Goal: Transaction & Acquisition: Purchase product/service

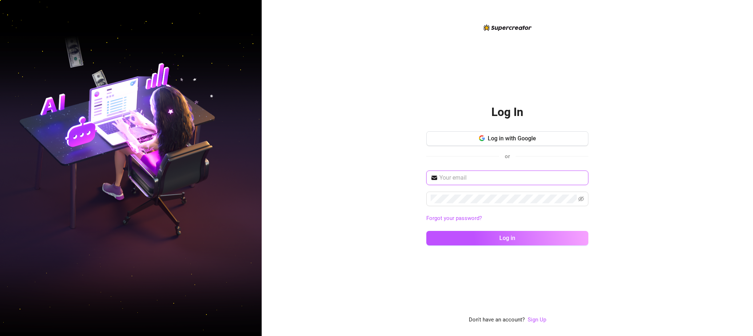
click at [460, 175] on input "text" at bounding box center [511, 177] width 145 height 9
click at [466, 180] on input "text" at bounding box center [511, 177] width 145 height 9
paste input "[EMAIL_ADDRESS][DOMAIN_NAME]"
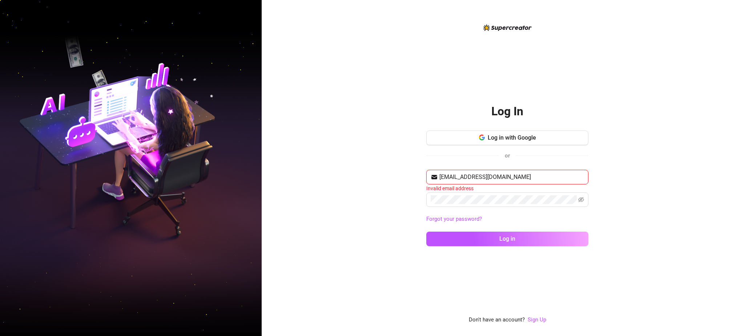
click at [548, 178] on input "[EMAIL_ADDRESS][DOMAIN_NAME]" at bounding box center [511, 177] width 145 height 9
click at [581, 197] on icon "eye-invisible" at bounding box center [581, 200] width 6 height 6
click at [510, 236] on span "Log in" at bounding box center [507, 238] width 16 height 7
click at [450, 176] on input "[EMAIL_ADDRESS][DOMAIN_NAME]" at bounding box center [511, 177] width 145 height 9
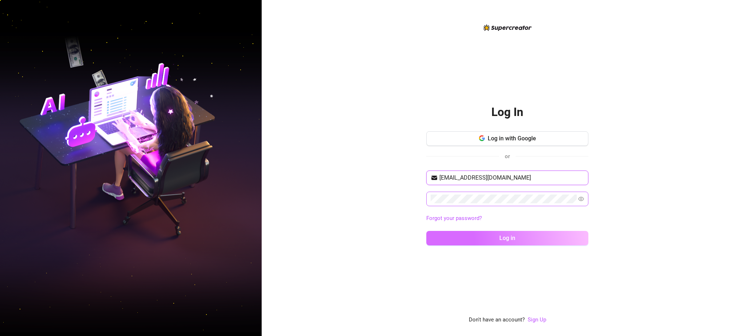
type input "[EMAIL_ADDRESS][DOMAIN_NAME]"
click at [515, 239] on button "Log in" at bounding box center [507, 238] width 162 height 15
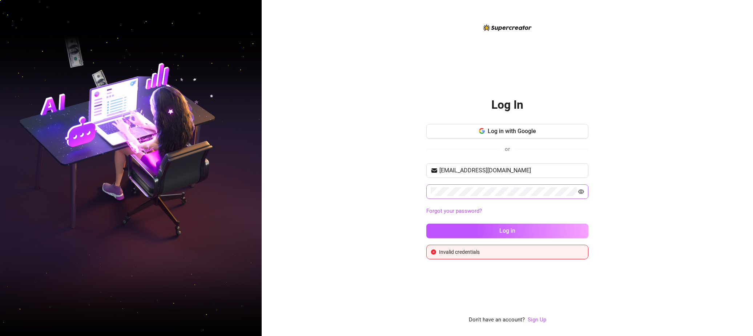
click at [580, 189] on icon "eye" at bounding box center [581, 191] width 6 height 4
click at [580, 189] on icon "eye-invisible" at bounding box center [581, 192] width 6 height 6
click at [462, 210] on link "Forgot your password?" at bounding box center [454, 210] width 56 height 7
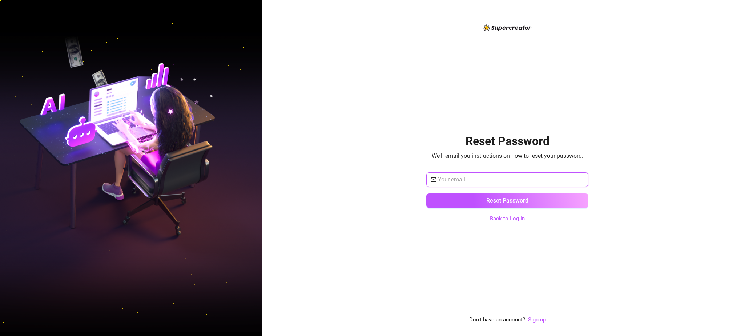
click at [473, 180] on input "text" at bounding box center [511, 179] width 146 height 9
type input "[EMAIL_ADDRESS][DOMAIN_NAME]"
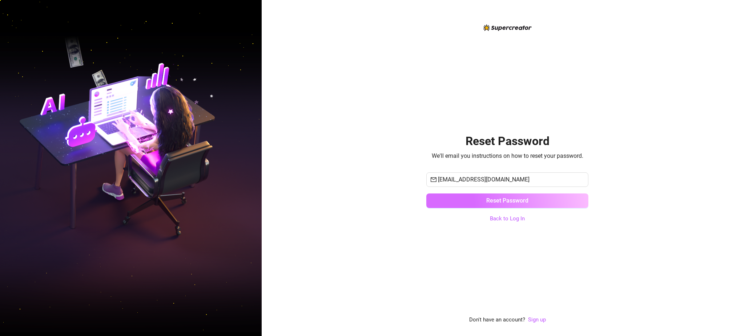
click at [479, 199] on button "Reset Password" at bounding box center [507, 200] width 162 height 15
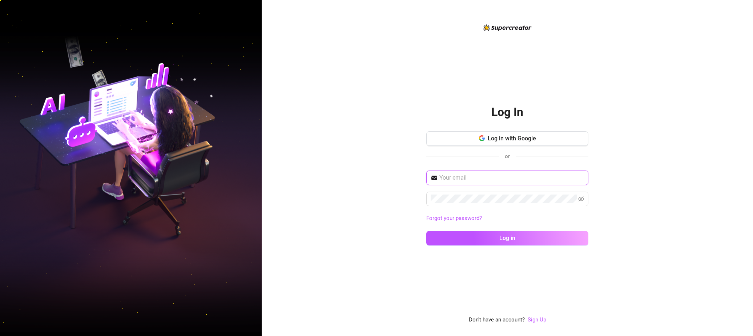
click at [457, 177] on input "text" at bounding box center [511, 177] width 145 height 9
type input "[EMAIL_ADDRESS][DOMAIN_NAME]"
click at [579, 198] on icon "eye-invisible" at bounding box center [581, 198] width 6 height 5
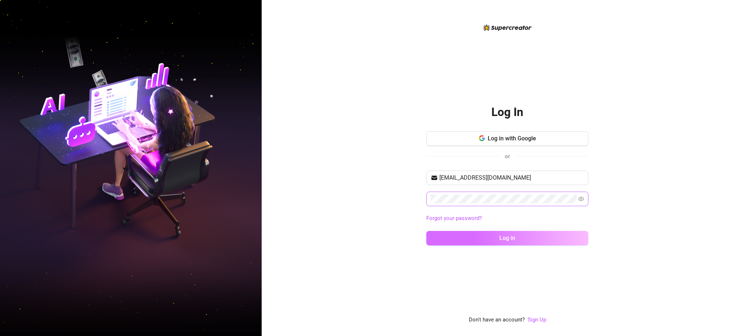
click at [491, 235] on button "Log in" at bounding box center [507, 238] width 162 height 15
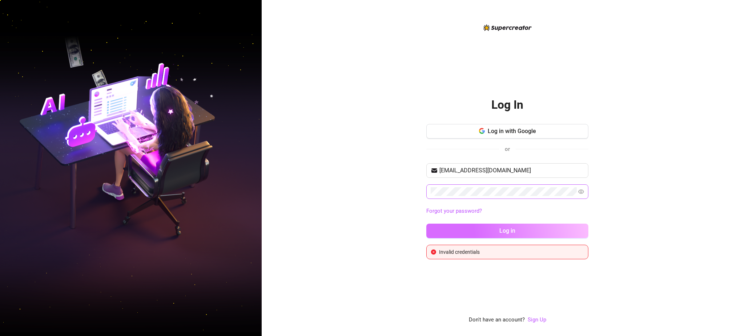
click at [544, 229] on button "Log in" at bounding box center [507, 230] width 162 height 15
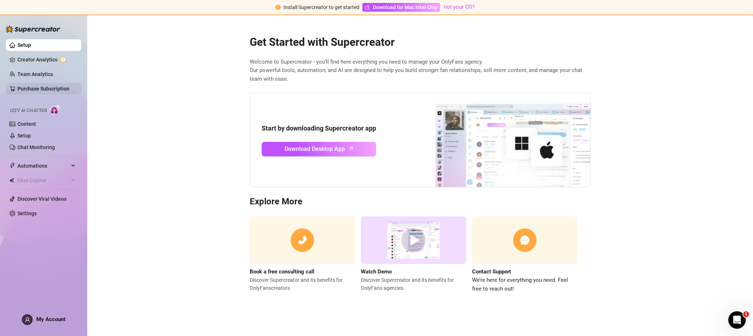
click at [31, 86] on link "Purchase Subscription" at bounding box center [43, 89] width 52 height 6
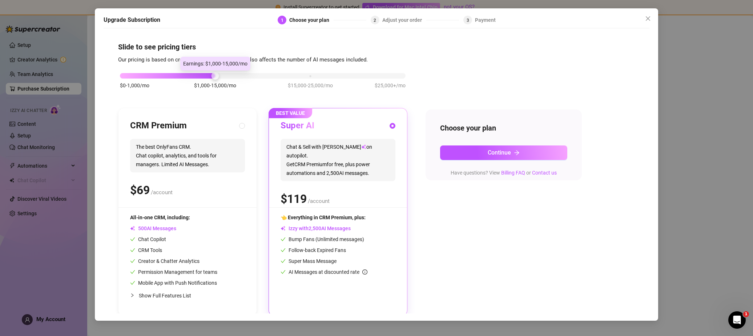
drag, startPoint x: 213, startPoint y: 76, endPoint x: 232, endPoint y: 72, distance: 19.0
click at [232, 72] on div "$0-1,000/mo $1,000-15,000/mo $15,000-25,000/mo $25,000+/mo" at bounding box center [263, 74] width 286 height 4
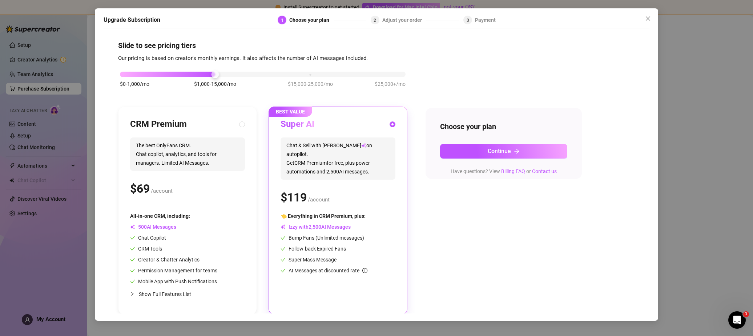
scroll to position [3, 0]
click at [472, 149] on button "Continue" at bounding box center [503, 150] width 127 height 15
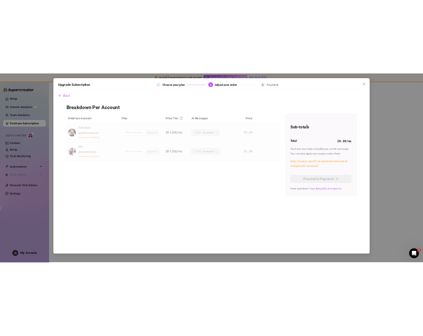
scroll to position [0, 0]
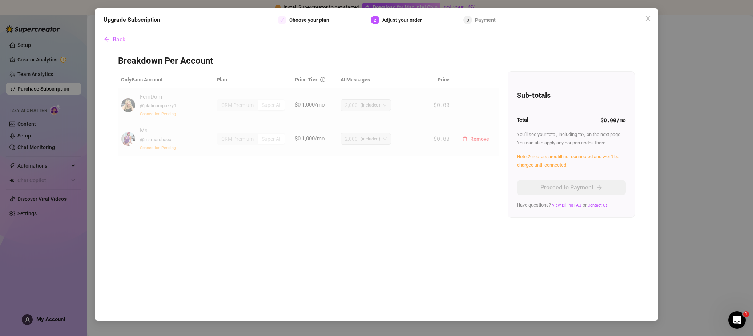
click at [127, 140] on img at bounding box center [128, 139] width 14 height 14
click at [147, 98] on span "FemDom" at bounding box center [151, 96] width 22 height 7
click at [490, 178] on div "OnlyFans Account Plan Price Tier AI Messages Price FemDom @ platinumpuzzy1 Conn…" at bounding box center [376, 144] width 517 height 146
click at [153, 112] on span "Connection Pending" at bounding box center [158, 114] width 36 height 5
click at [648, 18] on icon "close" at bounding box center [647, 18] width 4 height 4
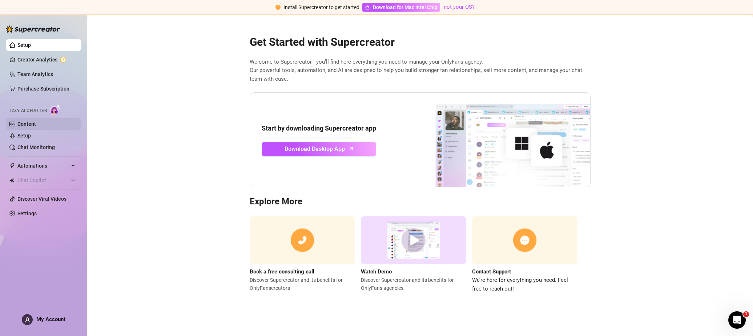
click at [21, 121] on link "Content" at bounding box center [26, 124] width 19 height 6
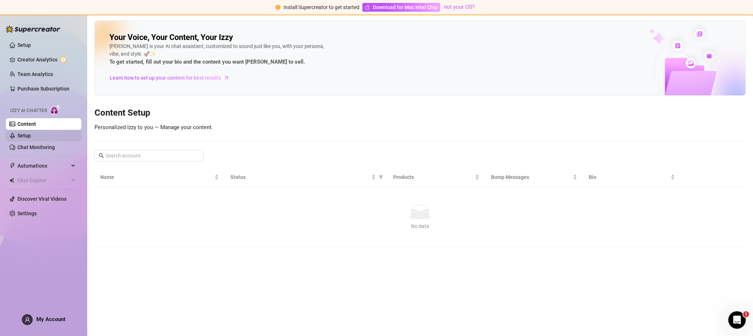
click at [23, 134] on link "Setup" at bounding box center [23, 136] width 13 height 6
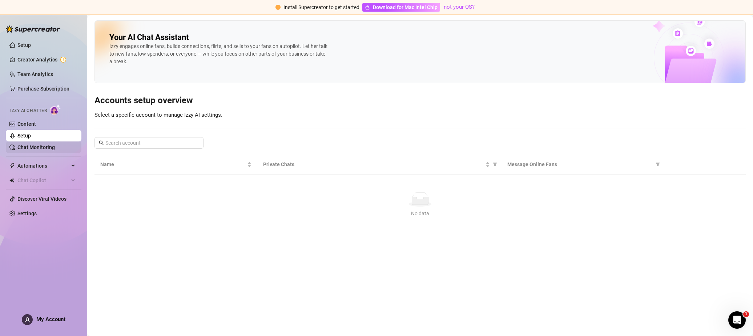
click at [30, 145] on link "Chat Monitoring" at bounding box center [35, 147] width 37 height 6
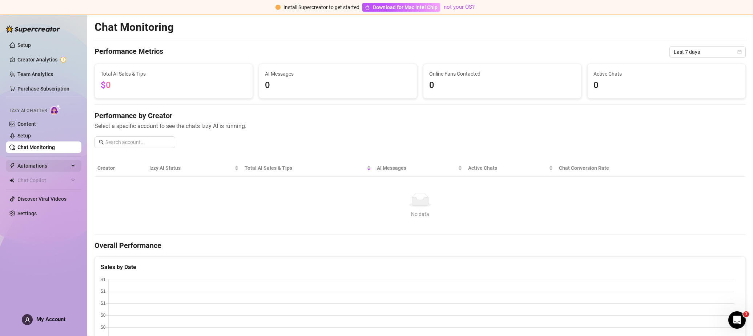
click at [37, 167] on span "Automations" at bounding box center [43, 166] width 52 height 12
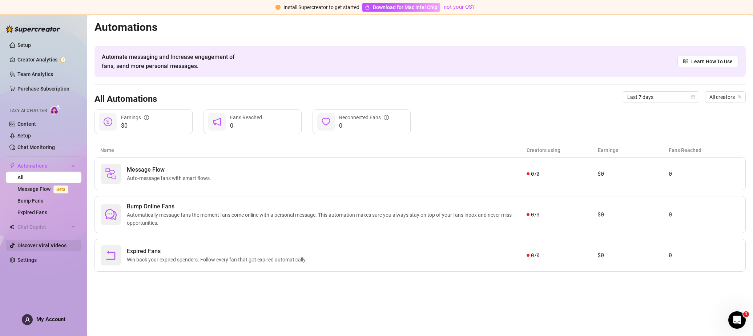
click at [29, 244] on link "Discover Viral Videos" at bounding box center [41, 245] width 49 height 6
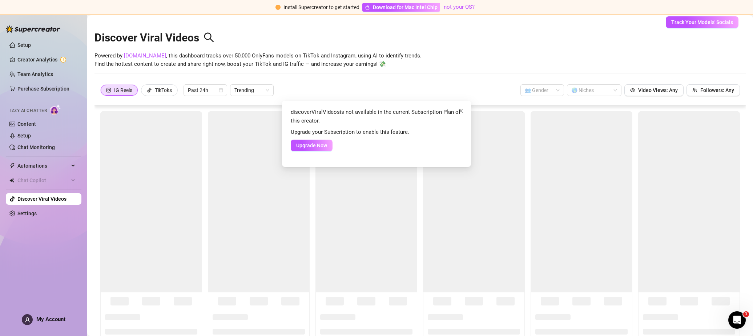
click at [461, 109] on icon "close" at bounding box center [461, 111] width 6 height 6
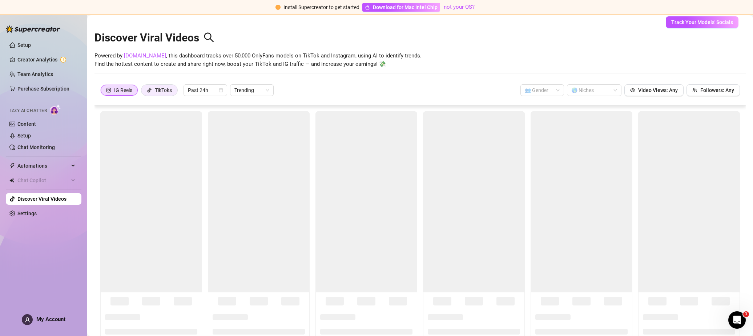
click at [169, 90] on div "TikToks" at bounding box center [163, 90] width 17 height 11
click at [143, 92] on input "TikToks" at bounding box center [143, 92] width 0 height 0
click at [111, 88] on div "IG Reels" at bounding box center [119, 90] width 26 height 11
click at [102, 92] on input "IG Reels" at bounding box center [102, 92] width 0 height 0
click at [21, 44] on link "Setup" at bounding box center [23, 45] width 13 height 6
